Goal: Information Seeking & Learning: Learn about a topic

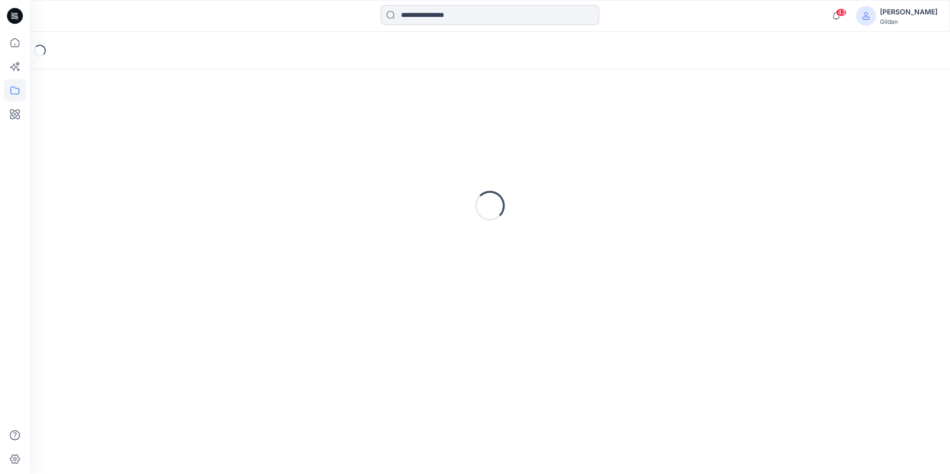
click at [443, 15] on input at bounding box center [490, 15] width 219 height 20
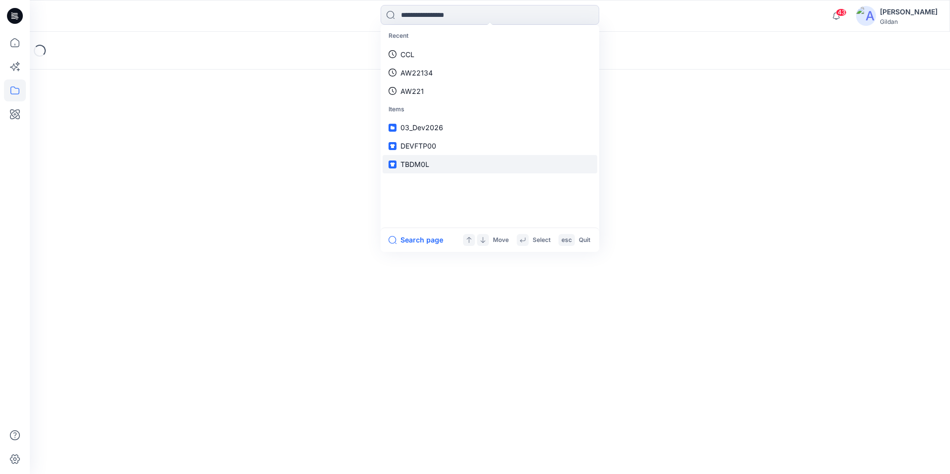
click at [418, 163] on span "TBDM0L" at bounding box center [414, 164] width 29 height 8
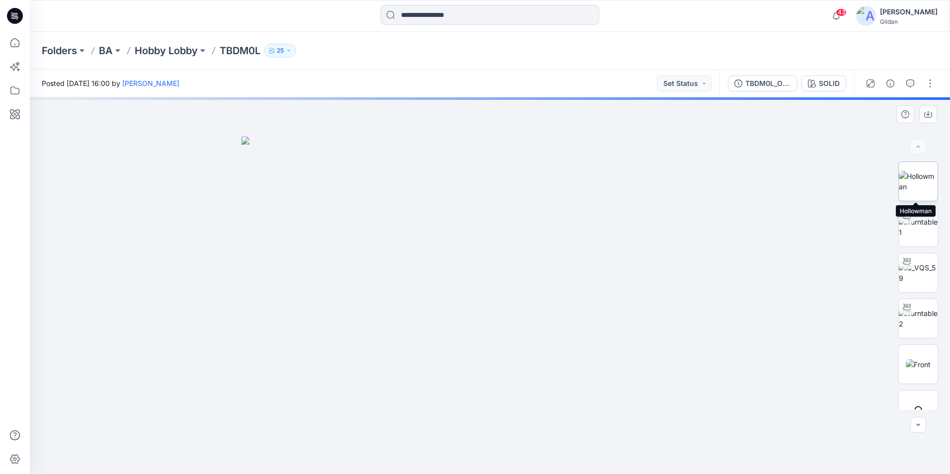
click at [911, 179] on img at bounding box center [918, 181] width 39 height 21
click at [593, 167] on img at bounding box center [490, 285] width 377 height 377
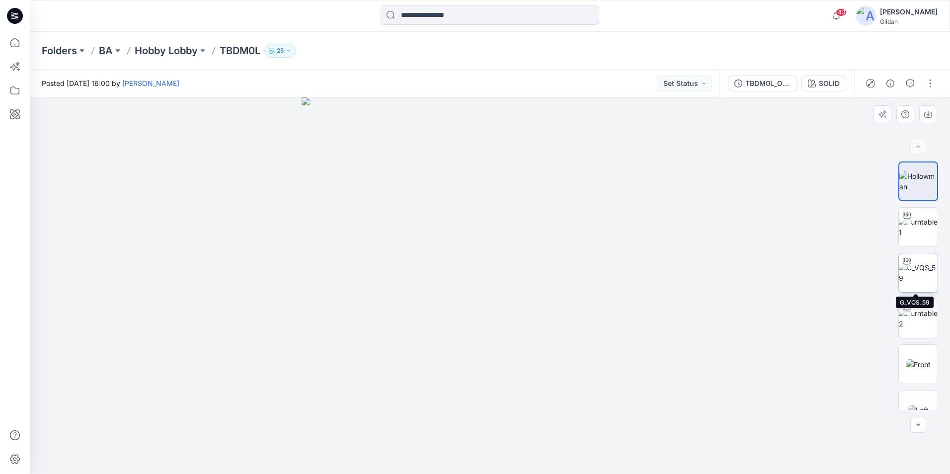
click at [918, 273] on img at bounding box center [918, 272] width 39 height 21
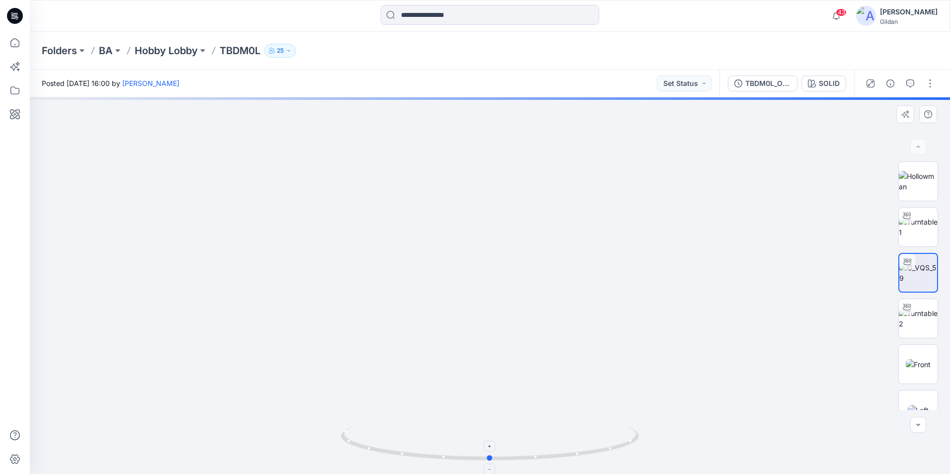
click at [557, 448] on icon at bounding box center [491, 444] width 301 height 37
drag, startPoint x: 493, startPoint y: 398, endPoint x: 497, endPoint y: 370, distance: 28.0
click at [497, 370] on img at bounding box center [489, 261] width 425 height 425
